Goal: Information Seeking & Learning: Learn about a topic

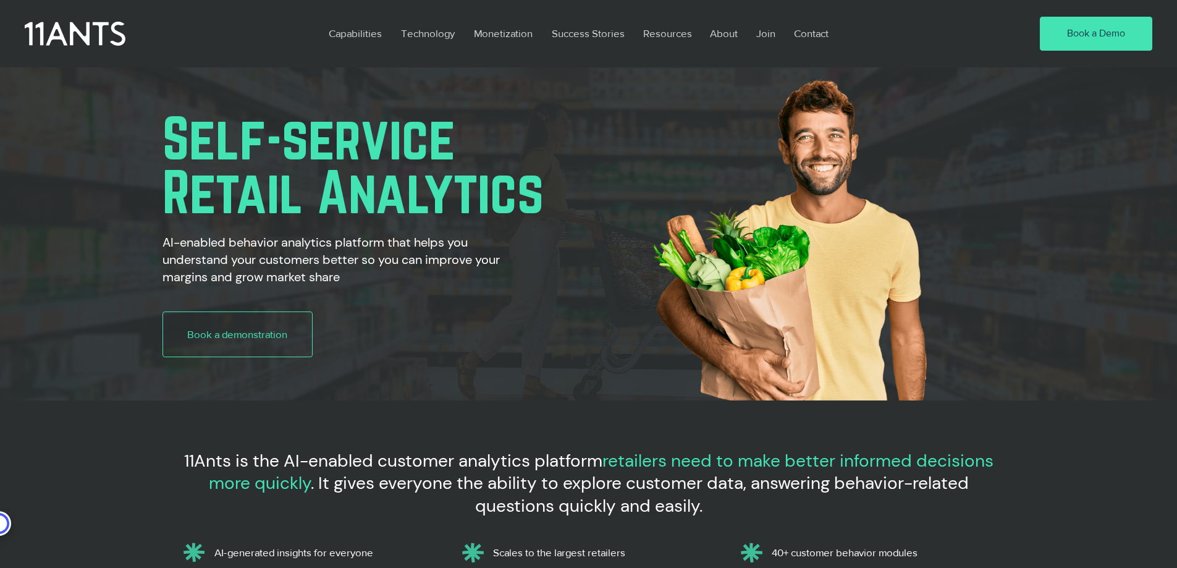
click at [360, 32] on p "Capabilities" at bounding box center [356, 33] width 66 height 28
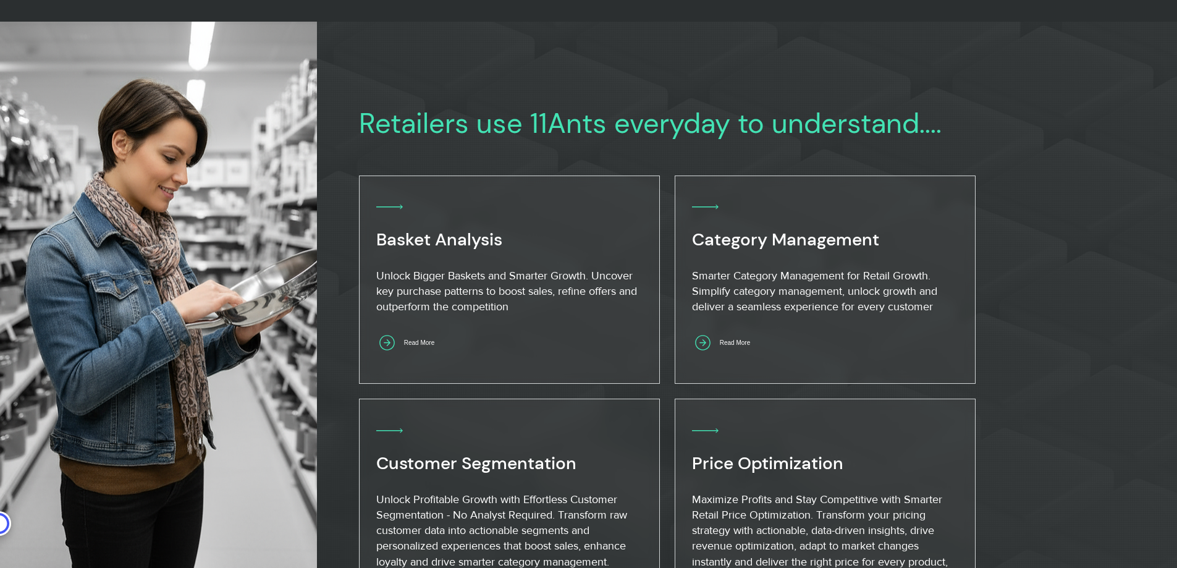
scroll to position [803, 0]
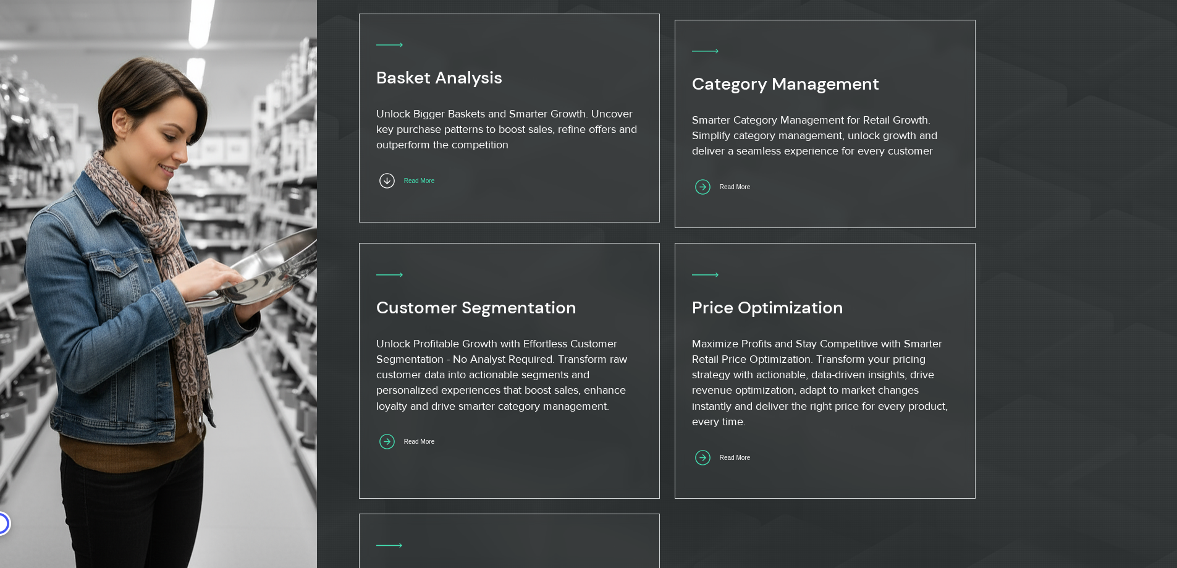
click at [431, 179] on span "Read More" at bounding box center [419, 180] width 30 height 7
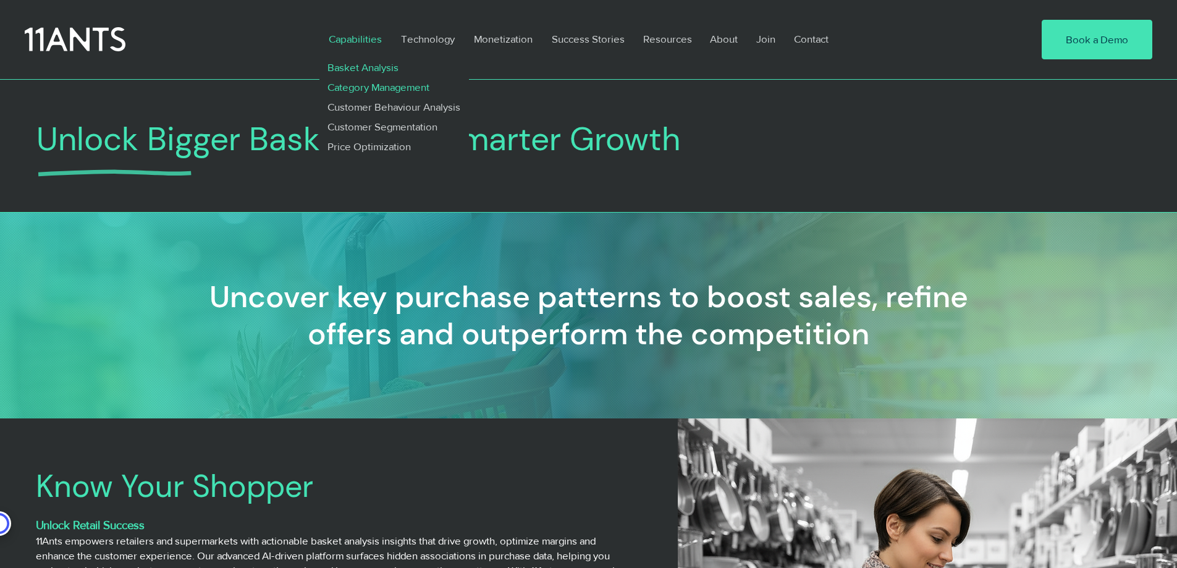
click at [370, 86] on p "Category Management" at bounding box center [379, 87] width 112 height 20
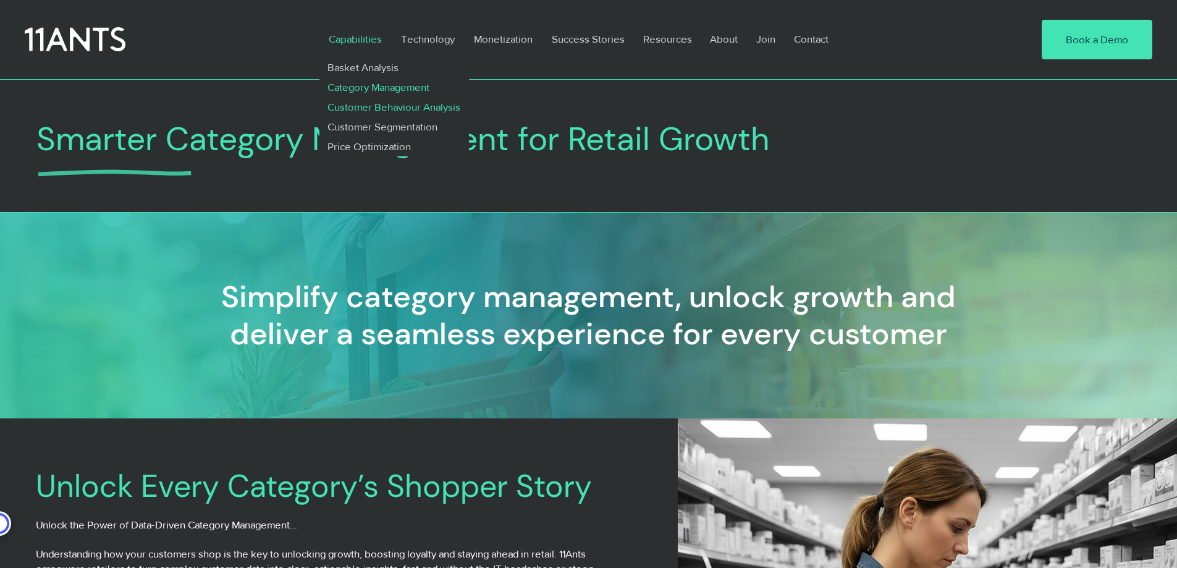
click at [370, 105] on p "Customer Behaviour Analysis" at bounding box center [394, 107] width 143 height 20
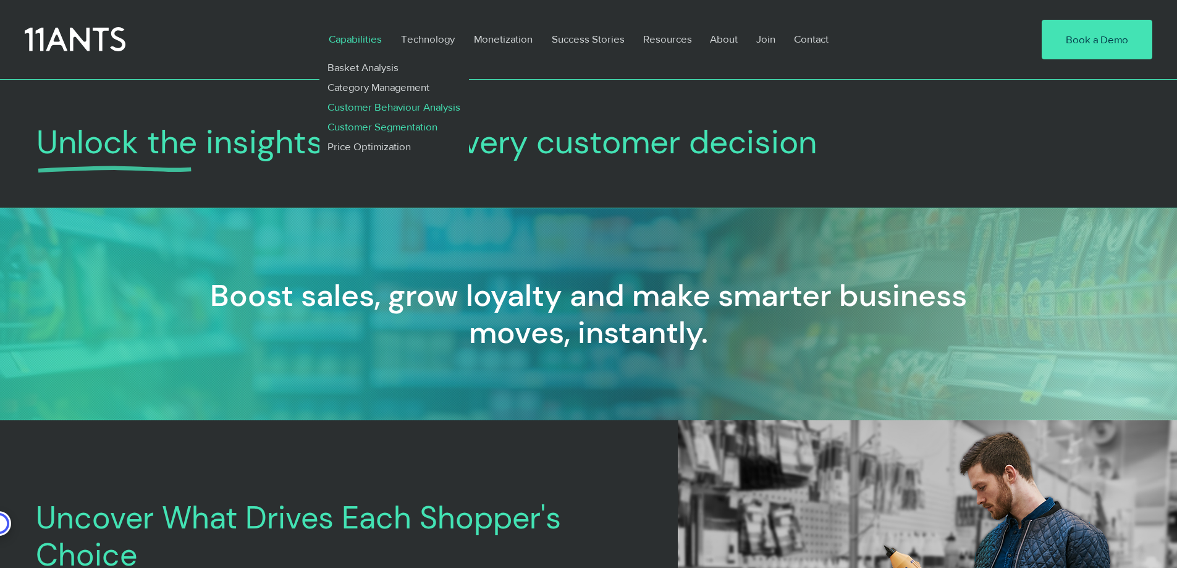
click at [376, 125] on p "Customer Segmentation" at bounding box center [383, 127] width 121 height 20
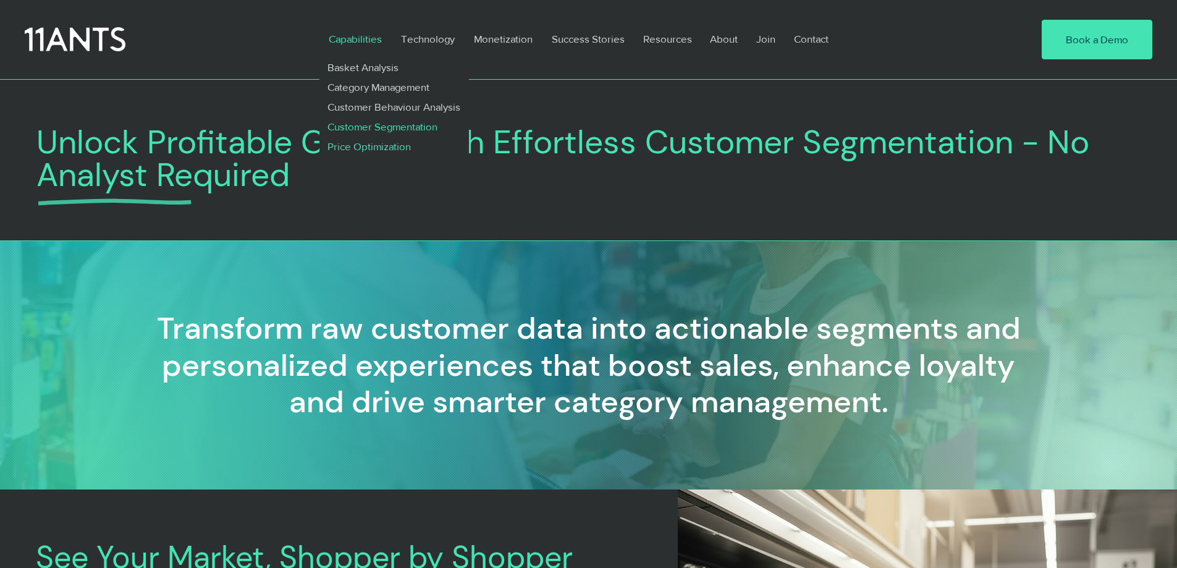
click at [370, 144] on p "Price Optimization" at bounding box center [370, 147] width 94 height 20
